Goal: Task Accomplishment & Management: Manage account settings

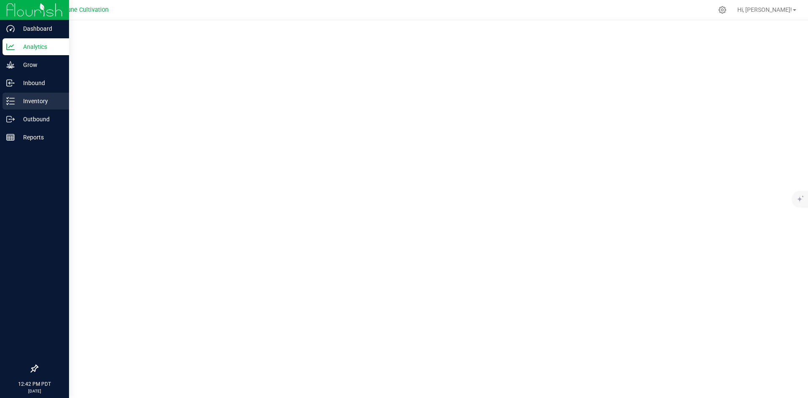
click at [13, 99] on icon at bounding box center [10, 101] width 8 height 8
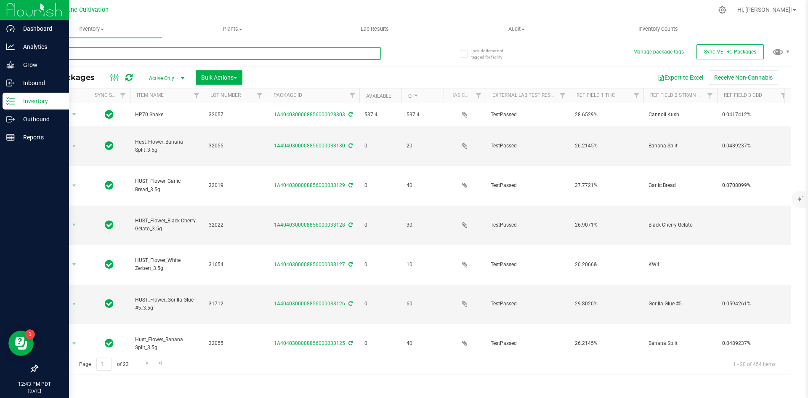
click at [140, 55] on input "text" at bounding box center [209, 53] width 344 height 13
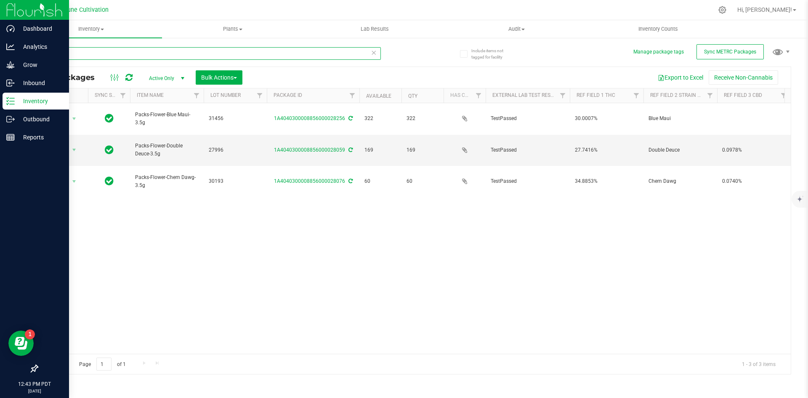
type input "packs"
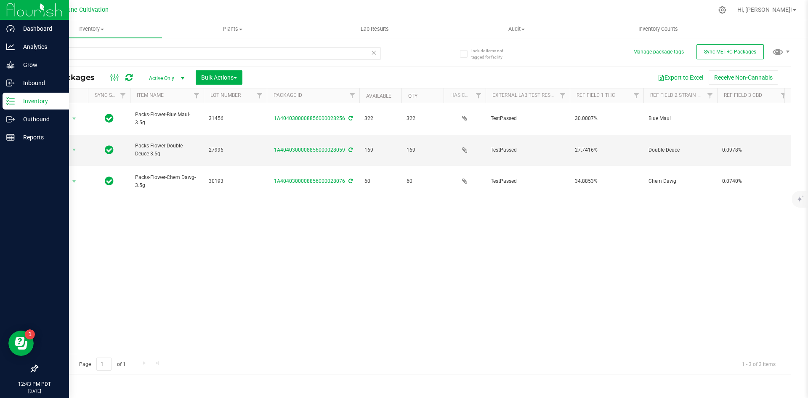
click at [168, 78] on span "Active Only" at bounding box center [165, 78] width 46 height 12
click at [162, 129] on li "All" at bounding box center [164, 129] width 45 height 13
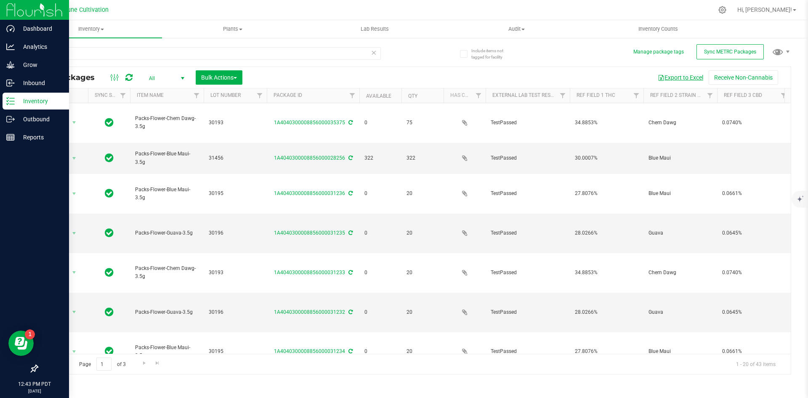
click at [669, 80] on button "Export to Excel" at bounding box center [681, 77] width 56 height 14
click at [375, 96] on link "Available" at bounding box center [378, 96] width 25 height 6
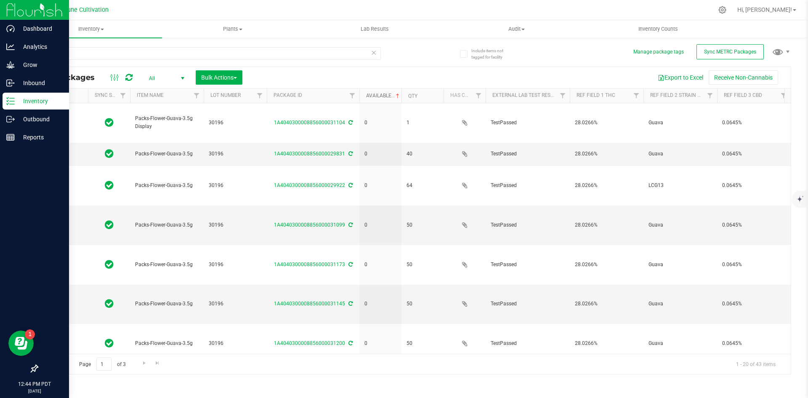
click at [379, 94] on link "Available" at bounding box center [383, 96] width 35 height 6
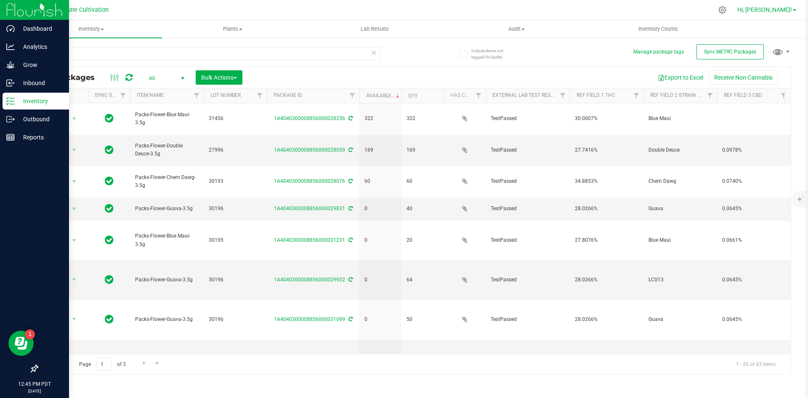
click at [767, 9] on link "Hi, [PERSON_NAME]!" at bounding box center [767, 9] width 66 height 9
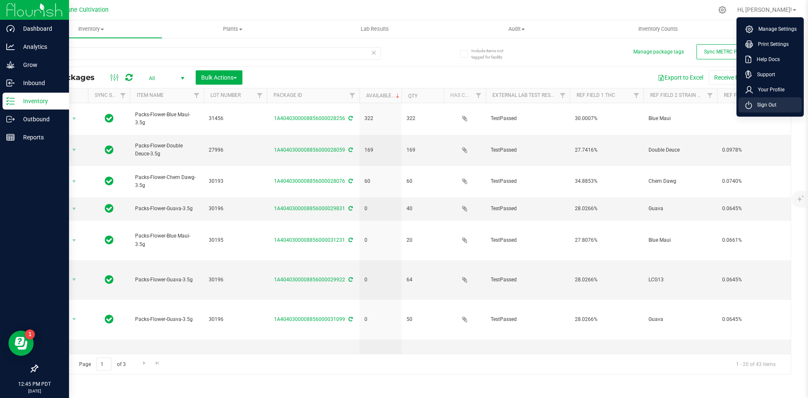
click at [761, 102] on span "Sign Out" at bounding box center [764, 105] width 24 height 8
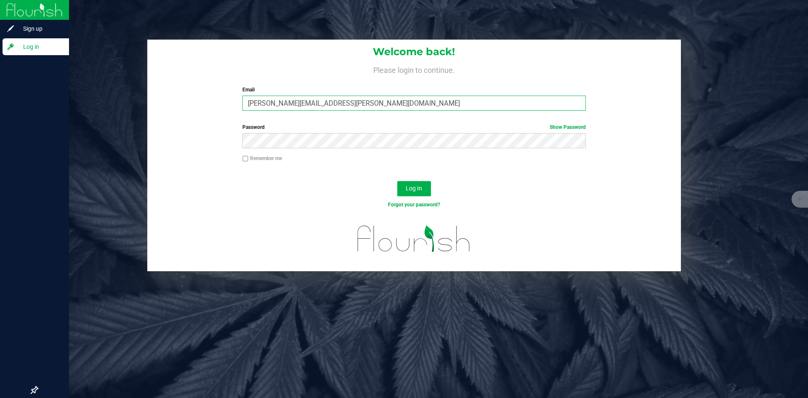
click at [310, 109] on input "[PERSON_NAME][EMAIL_ADDRESS][PERSON_NAME][DOMAIN_NAME]" at bounding box center [414, 103] width 343 height 15
click at [283, 102] on input "[PERSON_NAME][EMAIL_ADDRESS][PERSON_NAME][DOMAIN_NAME]" at bounding box center [414, 103] width 343 height 15
type input "[PERSON_NAME][DOMAIN_NAME][EMAIL_ADDRESS][PERSON_NAME][DOMAIN_NAME]"
click at [397, 181] on button "Log In" at bounding box center [414, 188] width 34 height 15
